Goal: Find specific page/section: Find specific page/section

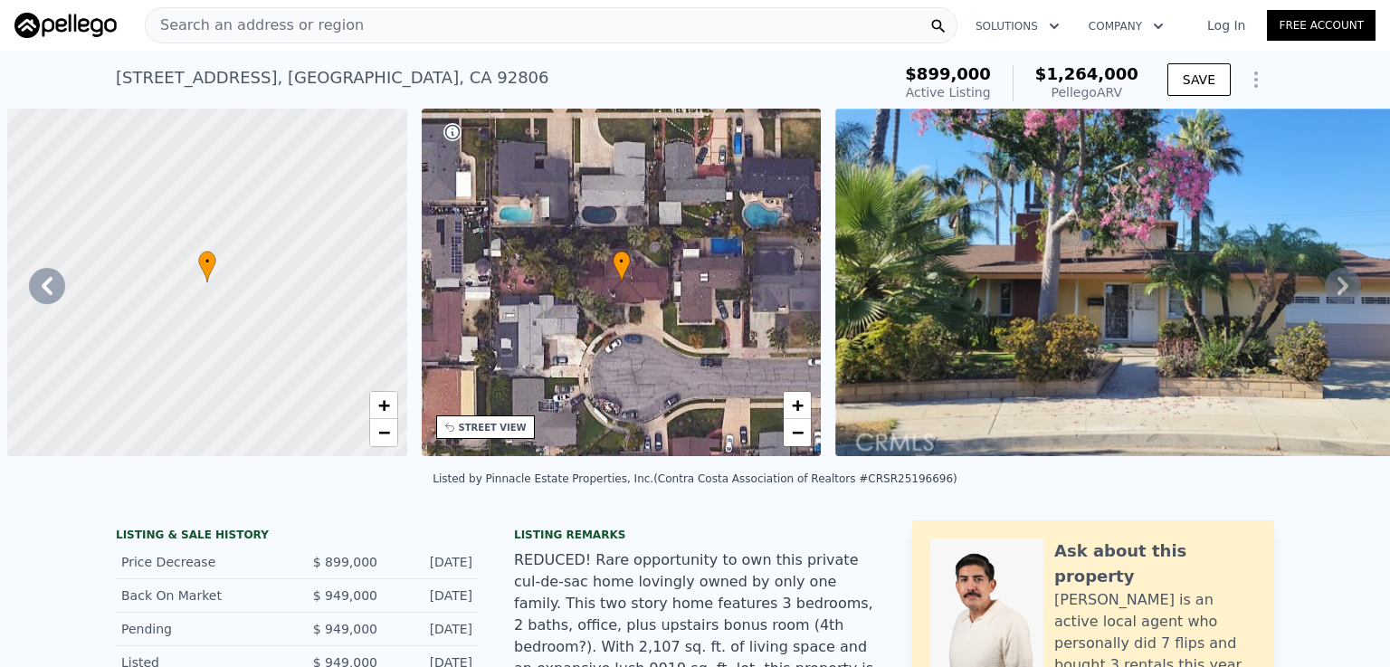
scroll to position [0, 1475]
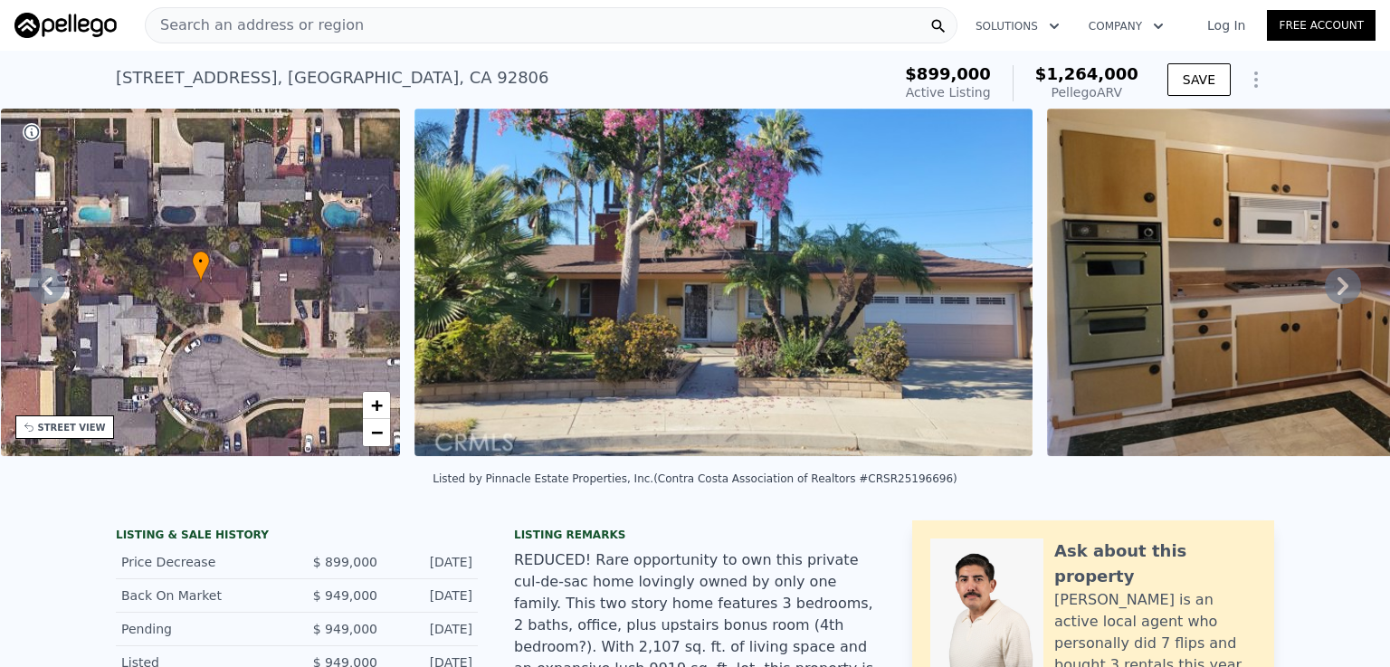
click at [204, 33] on span "Search an address or region" at bounding box center [255, 25] width 218 height 22
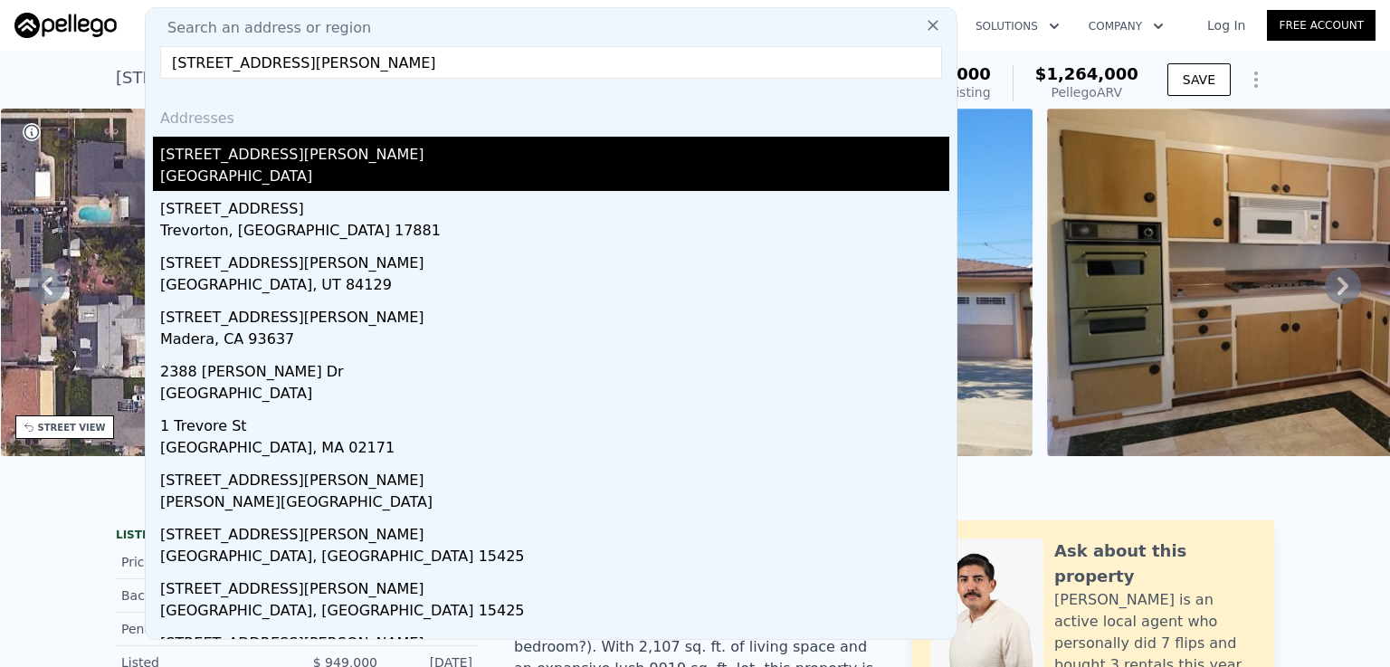
type input "[STREET_ADDRESS][PERSON_NAME]"
click at [181, 161] on div "[STREET_ADDRESS][PERSON_NAME]" at bounding box center [554, 151] width 789 height 29
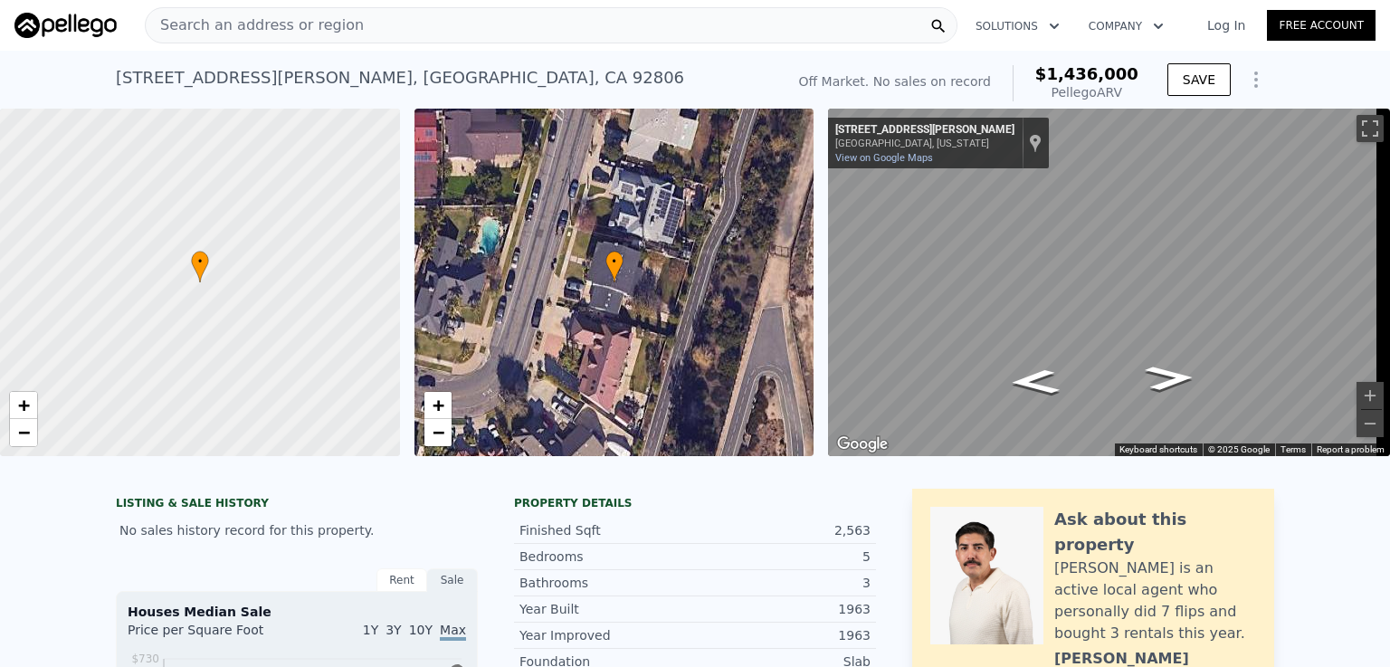
click at [352, 29] on div "Search an address or region" at bounding box center [551, 25] width 813 height 36
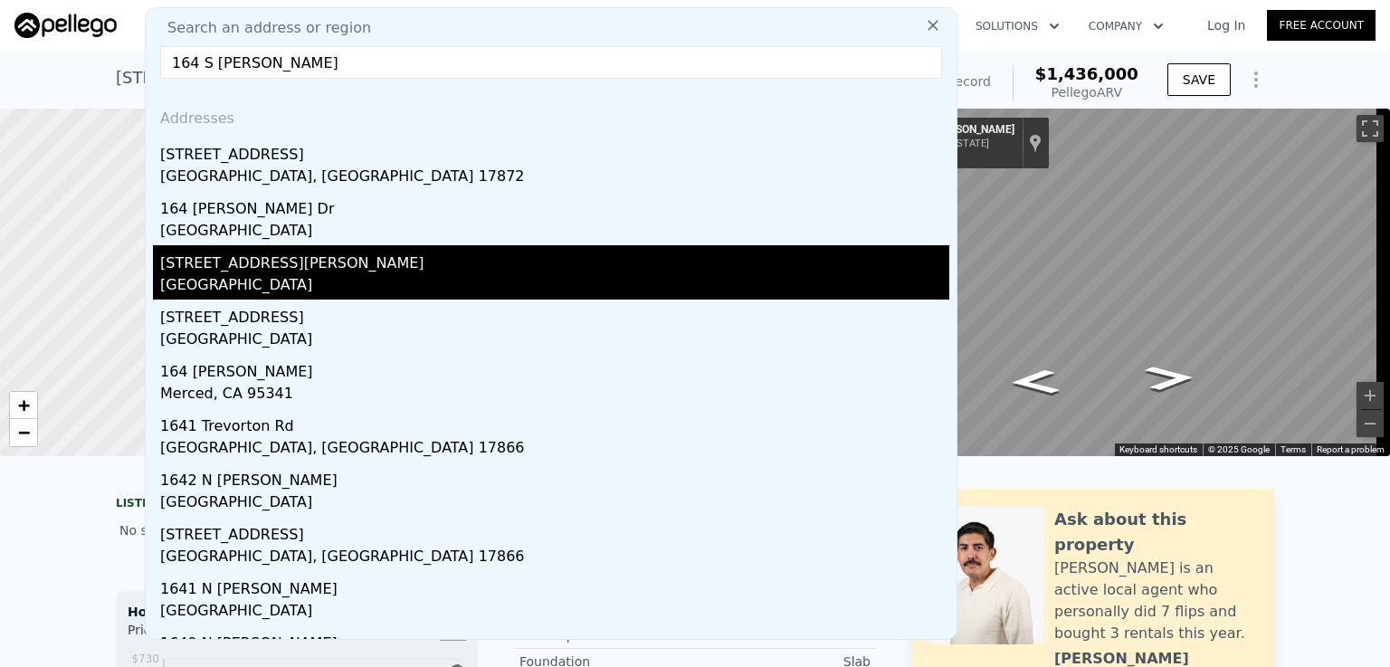
type input "164 S [PERSON_NAME]"
click at [261, 274] on div "[GEOGRAPHIC_DATA]" at bounding box center [554, 286] width 789 height 25
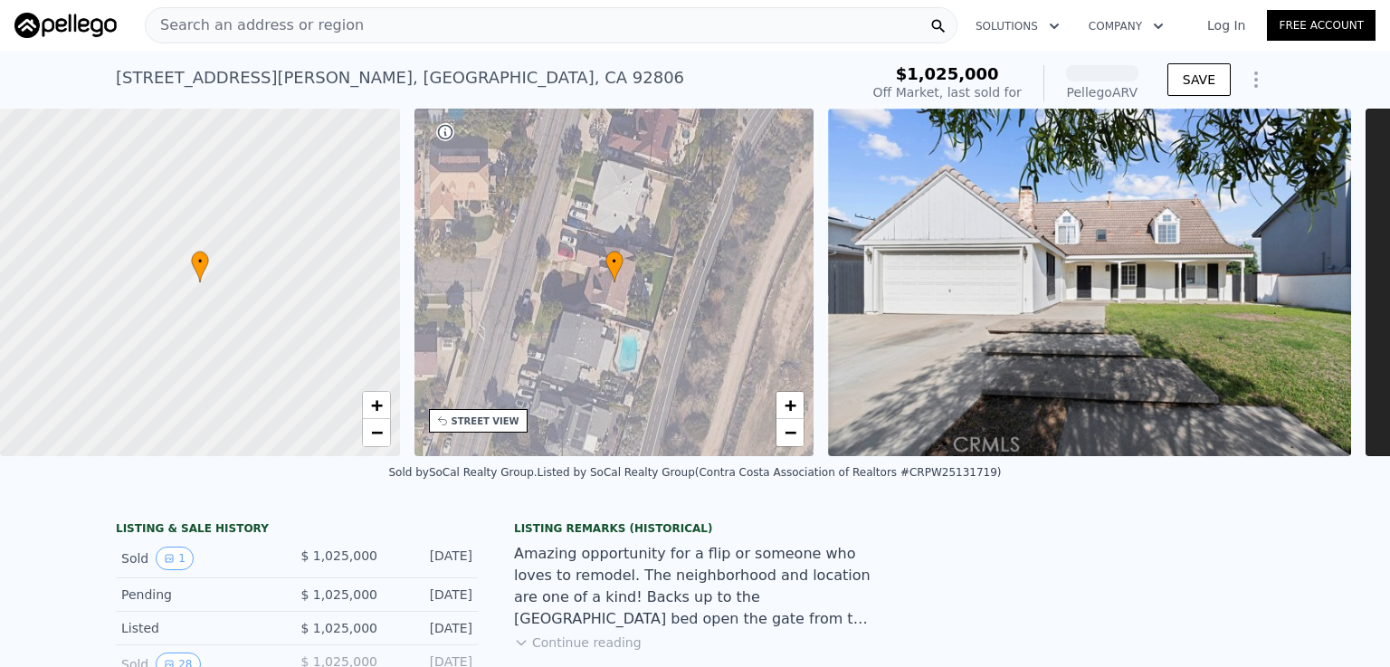
scroll to position [0, 404]
